Goal: Task Accomplishment & Management: Manage account settings

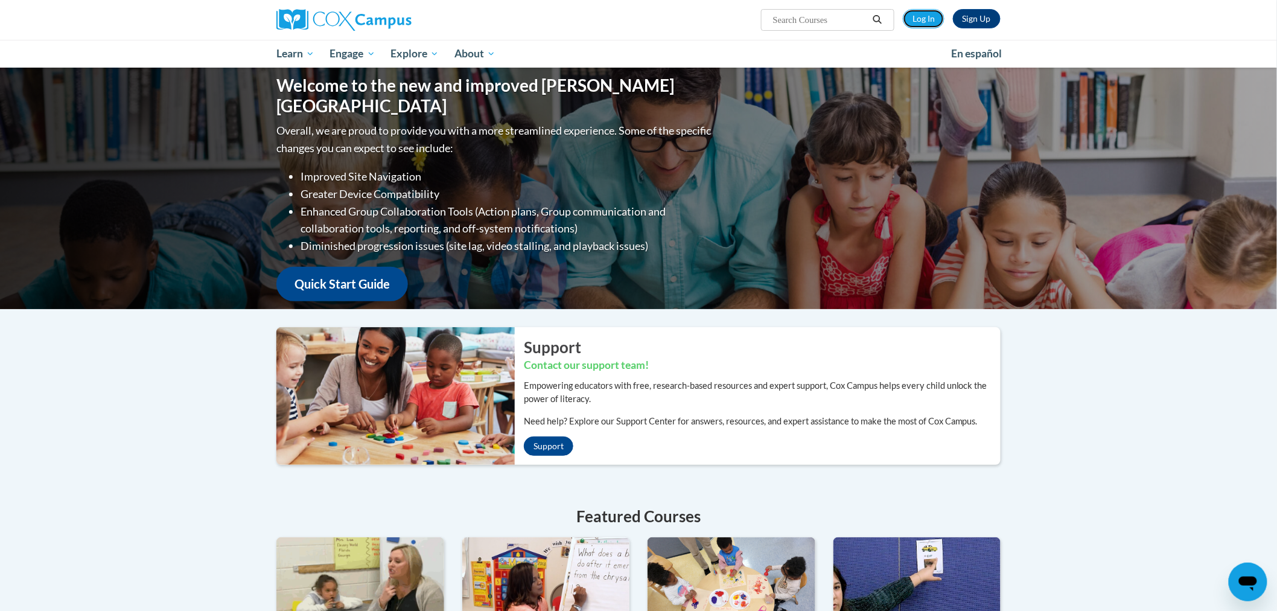
drag, startPoint x: 930, startPoint y: 21, endPoint x: 852, endPoint y: 2, distance: 79.5
click at [930, 21] on link "Log In" at bounding box center [924, 18] width 42 height 19
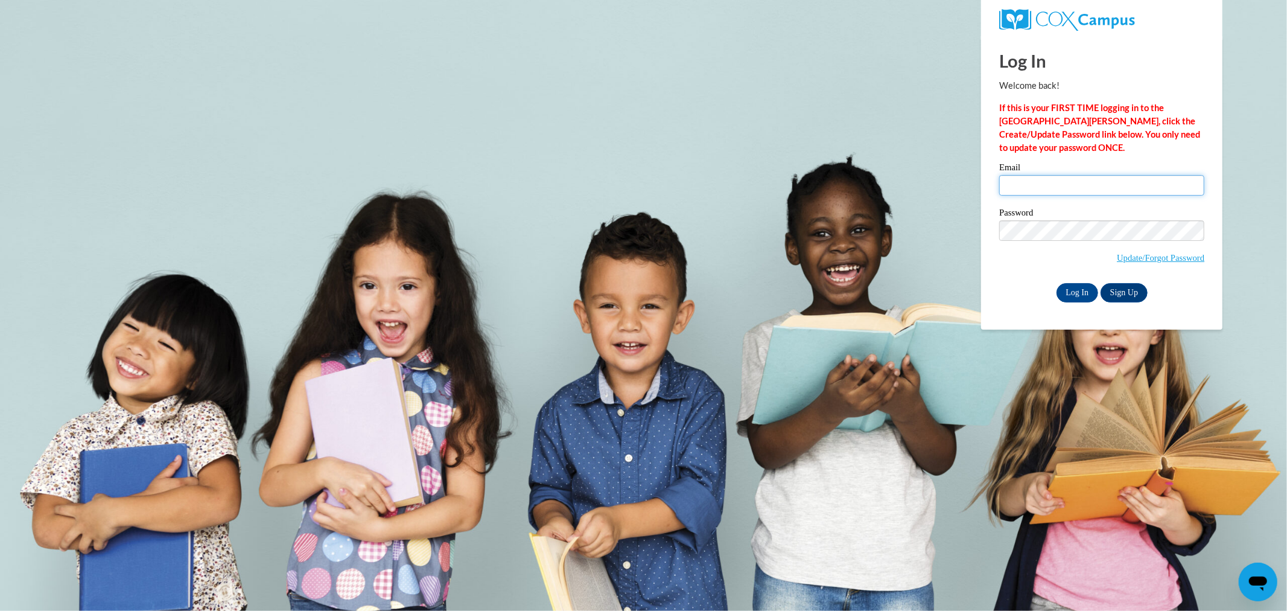
click at [1030, 191] on input "Email" at bounding box center [1101, 185] width 205 height 21
type input "stocka@collierschools.com"
click at [1056, 283] on input "Log In" at bounding box center [1077, 292] width 42 height 19
